Goal: Task Accomplishment & Management: Complete application form

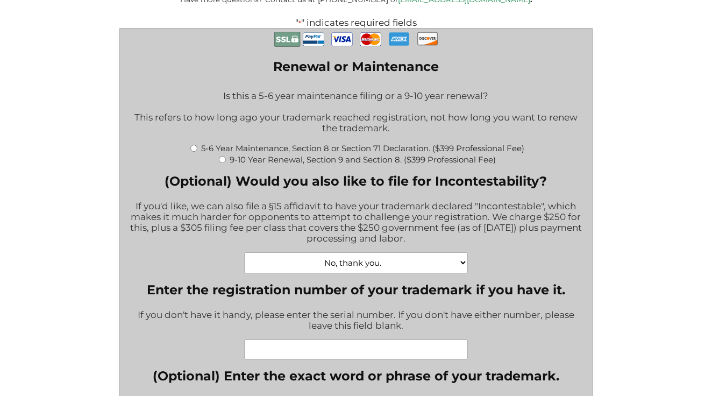
click at [192, 146] on input "5-6 Year Maintenance, Section 8 or Section 71 Declaration. ($399 Professional F…" at bounding box center [193, 148] width 7 height 7
radio input "true"
type input "$774.00"
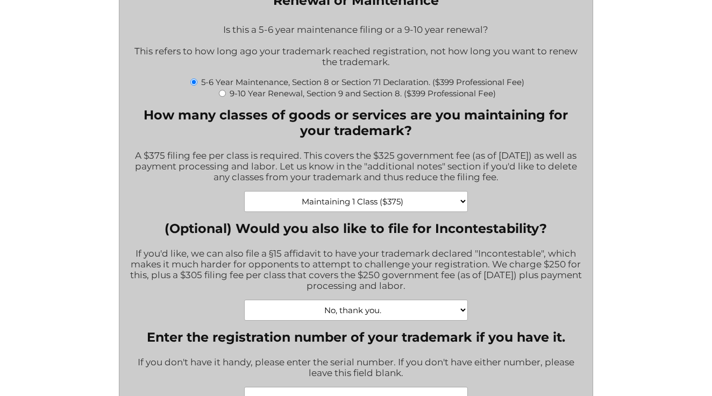
scroll to position [325, 0]
select select "Yes, Incontestability for one class. ($555)|555"
type input "$1,329.00"
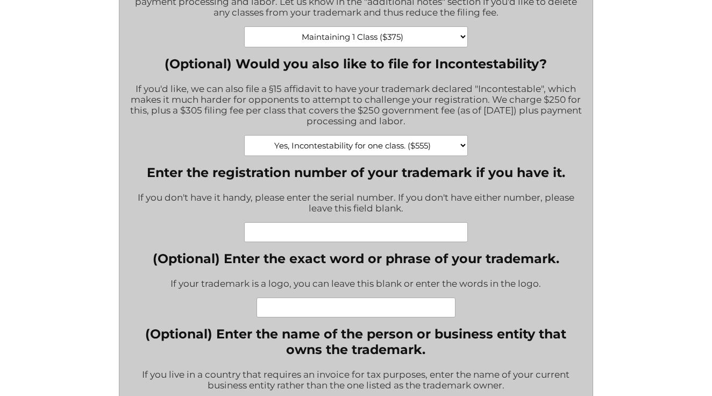
scroll to position [491, 0]
click at [301, 222] on input "Enter the registration number of your trademark if you have it." at bounding box center [356, 232] width 224 height 20
paste input "88372323"
click at [336, 222] on input "88372323" at bounding box center [356, 232] width 224 height 20
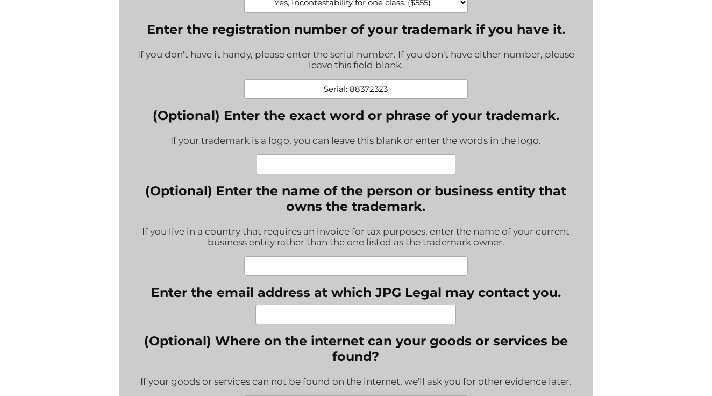
scroll to position [634, 0]
type input "Serial: 88372323"
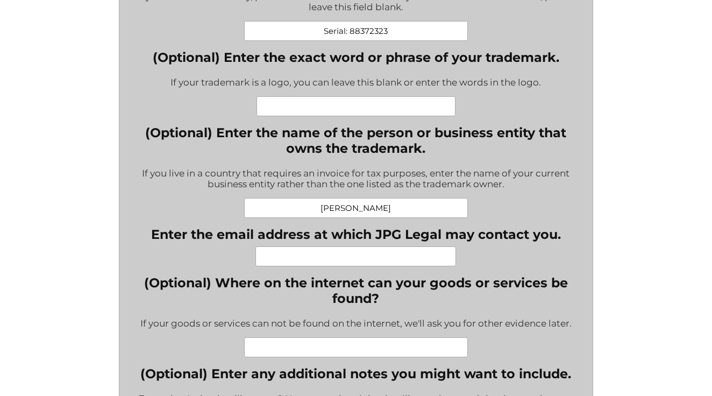
scroll to position [692, 0]
type input "[PERSON_NAME]"
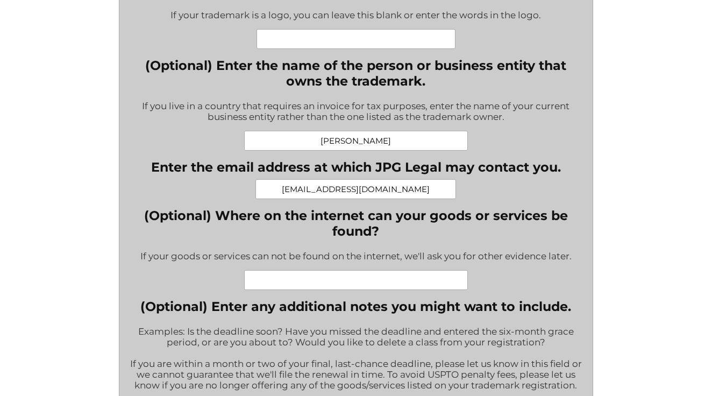
scroll to position [761, 0]
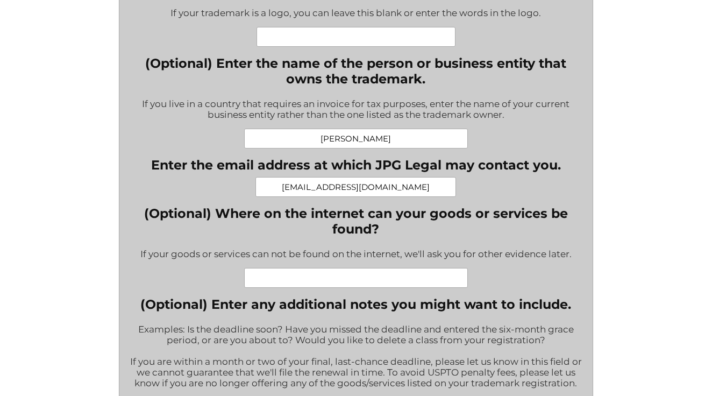
type input "[EMAIL_ADDRESS][DOMAIN_NAME]"
click at [294, 268] on input "(Optional) Where on the internet can your goods or services be found?" at bounding box center [356, 278] width 224 height 20
paste input "[URL][DOMAIN_NAME]"
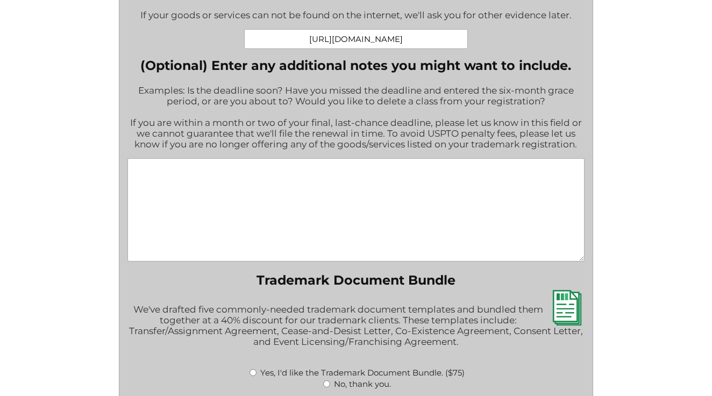
scroll to position [1001, 0]
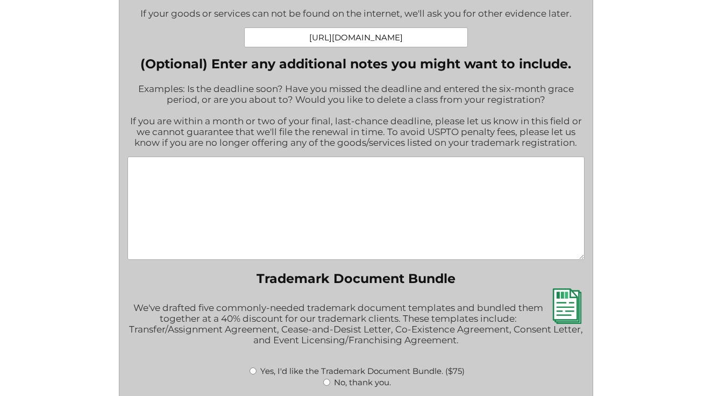
type input "[URL][DOMAIN_NAME]"
drag, startPoint x: 202, startPoint y: 178, endPoint x: 202, endPoint y: 167, distance: 11.3
click at [202, 176] on textarea "(Optional) Enter any additional notes you might want to include." at bounding box center [356, 208] width 457 height 103
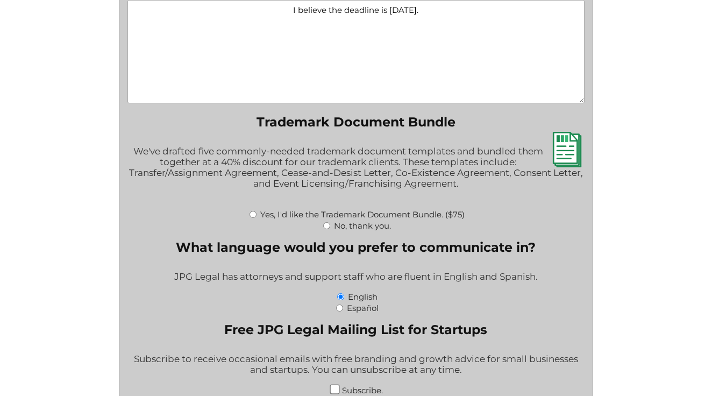
scroll to position [1159, 0]
type textarea "I believe the deadline is [DATE]."
click at [326, 222] on input "No, thank you." at bounding box center [326, 225] width 7 height 7
radio input "true"
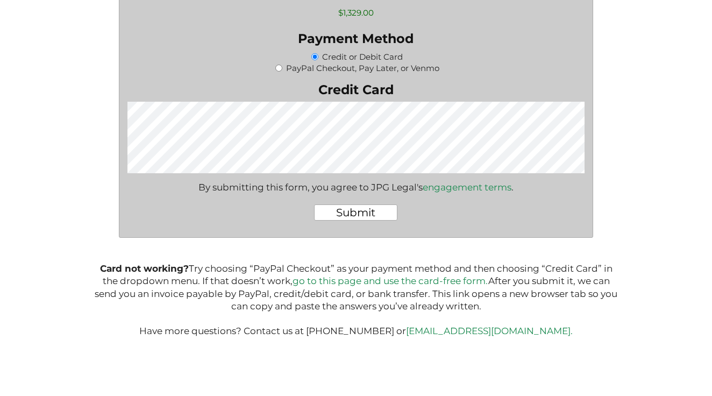
scroll to position [1648, 0]
click at [354, 205] on input "Submit" at bounding box center [355, 213] width 83 height 16
